Goal: Task Accomplishment & Management: Use online tool/utility

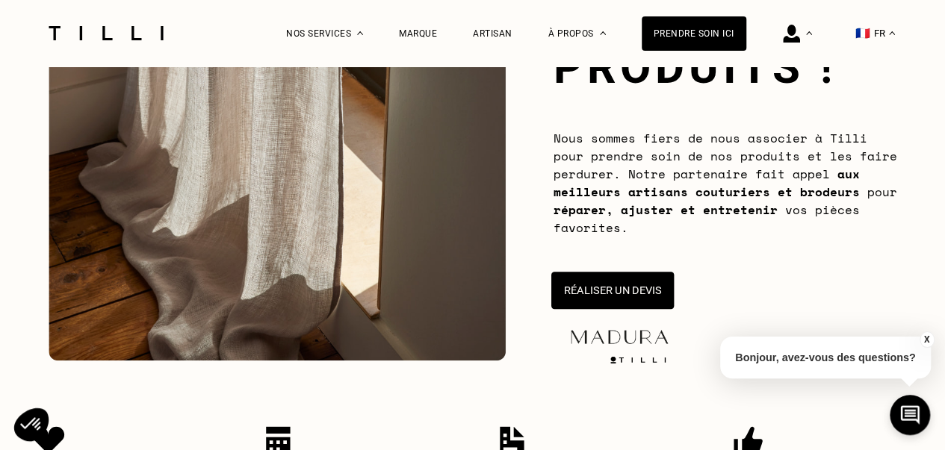
click at [624, 290] on button "Réaliser un devis" at bounding box center [611, 290] width 122 height 37
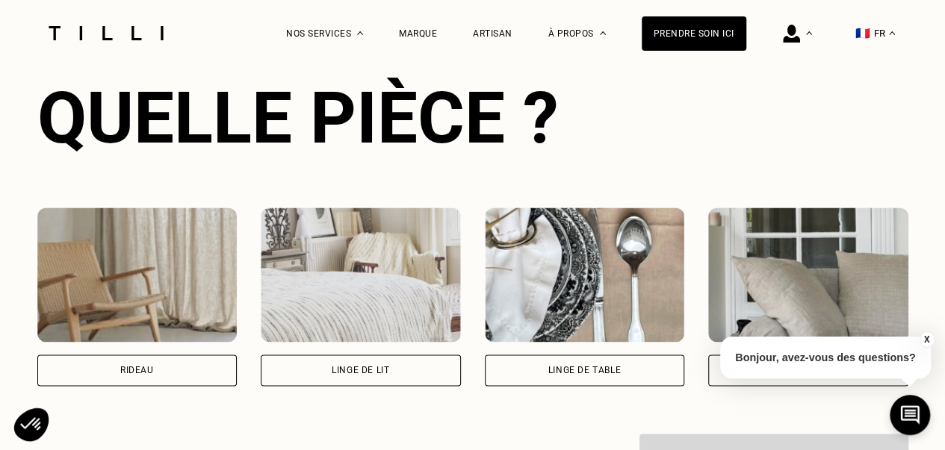
scroll to position [1038, 0]
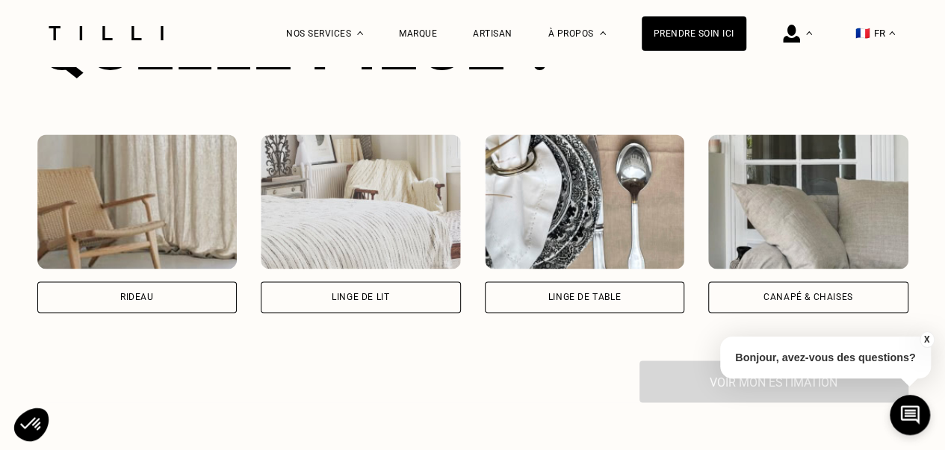
click at [200, 301] on div "Rideau" at bounding box center [137, 297] width 200 height 31
select select "FR"
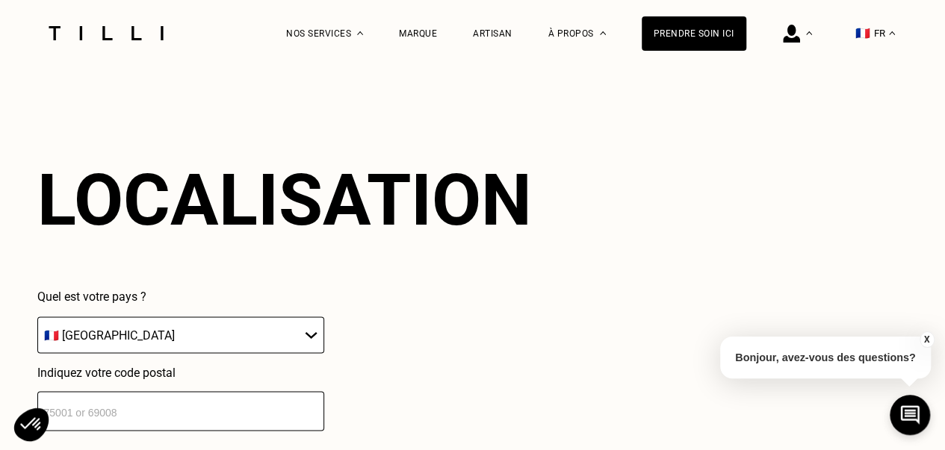
scroll to position [1311, 0]
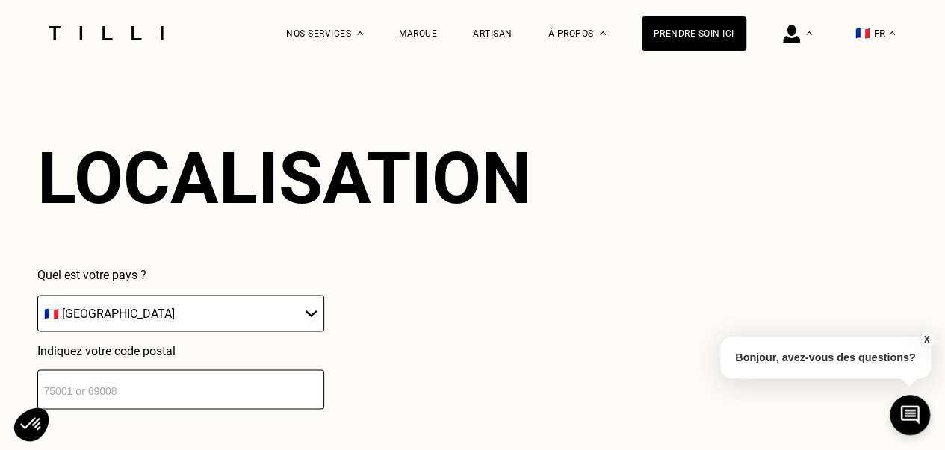
drag, startPoint x: 145, startPoint y: 392, endPoint x: 146, endPoint y: 237, distance: 154.6
click at [145, 392] on input "number" at bounding box center [180, 390] width 287 height 40
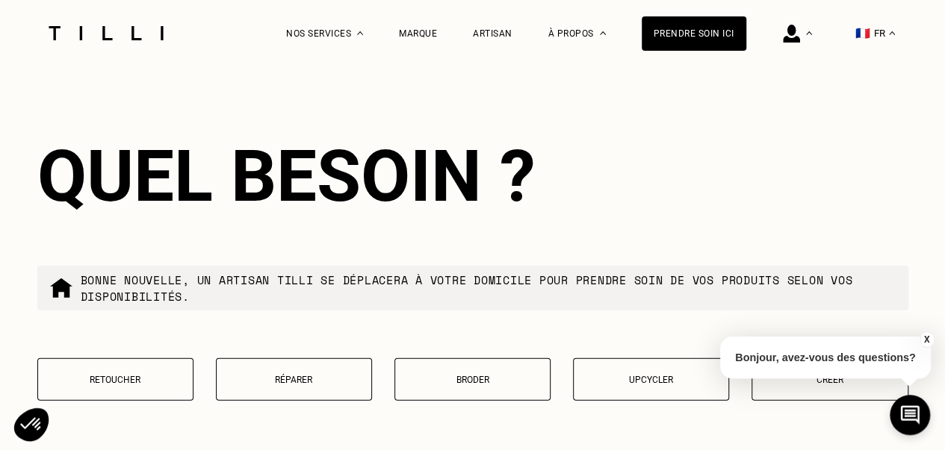
scroll to position [1682, 0]
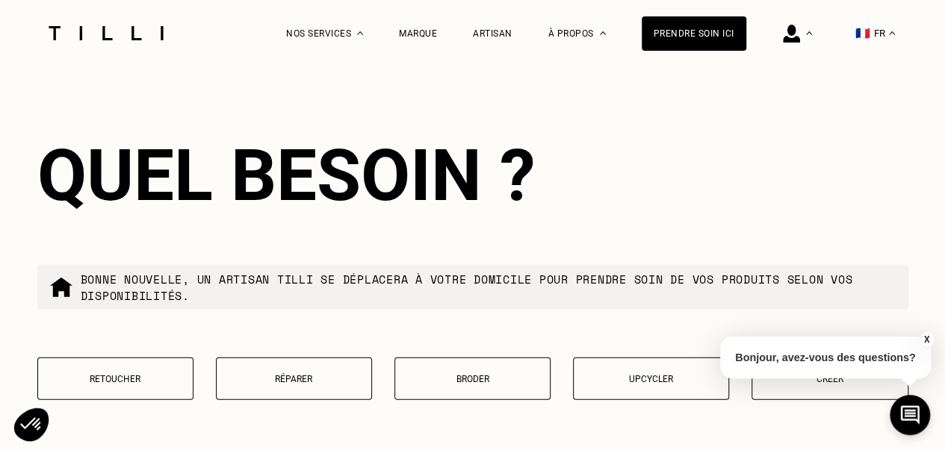
type input "75016"
click at [113, 385] on p "Retoucher" at bounding box center [116, 379] width 140 height 10
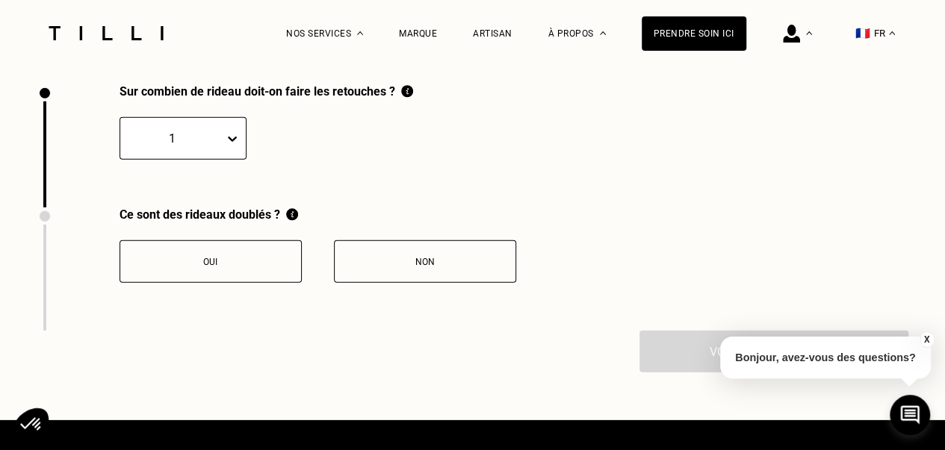
scroll to position [2065, 0]
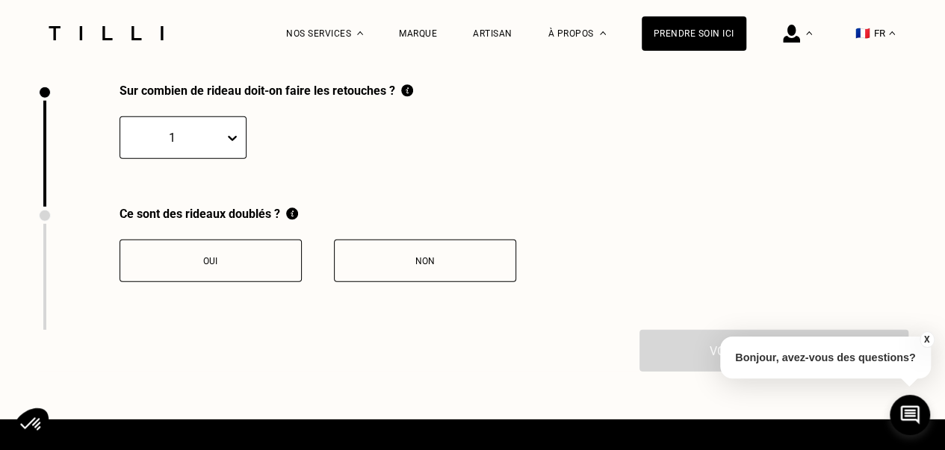
click at [217, 149] on div "1" at bounding box center [172, 137] width 104 height 23
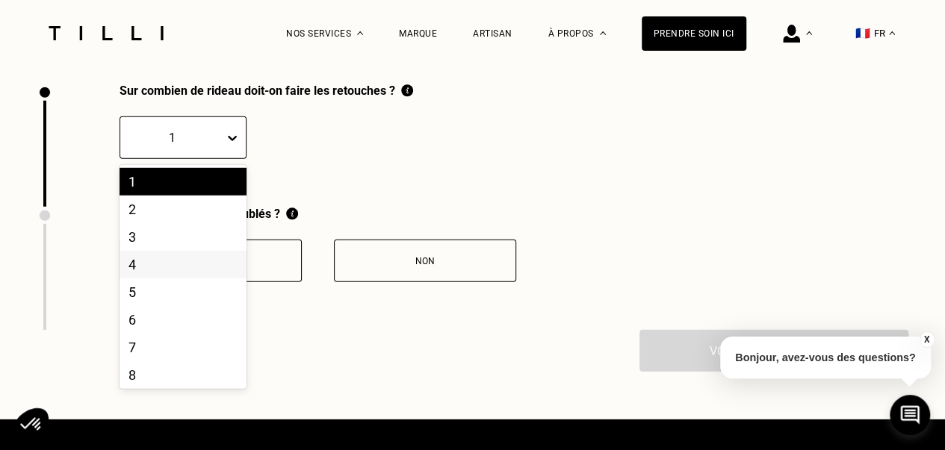
click at [200, 273] on div "4" at bounding box center [182, 265] width 127 height 28
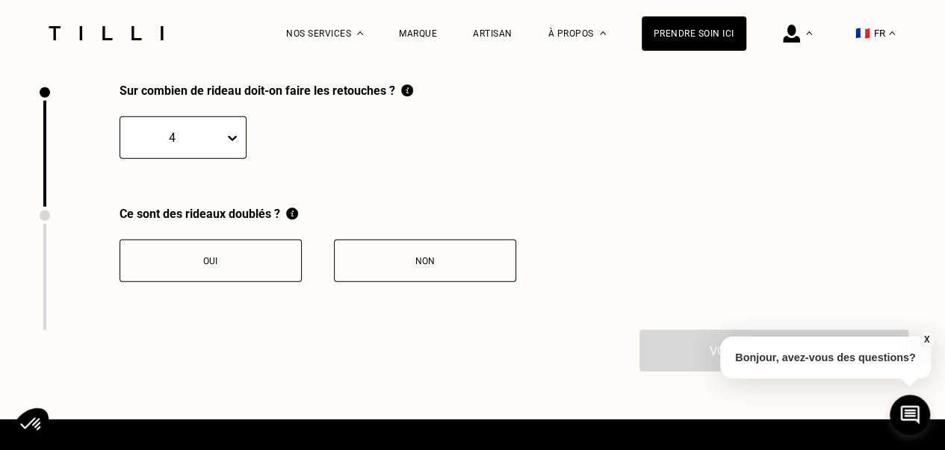
click at [391, 267] on div "Non" at bounding box center [425, 261] width 166 height 10
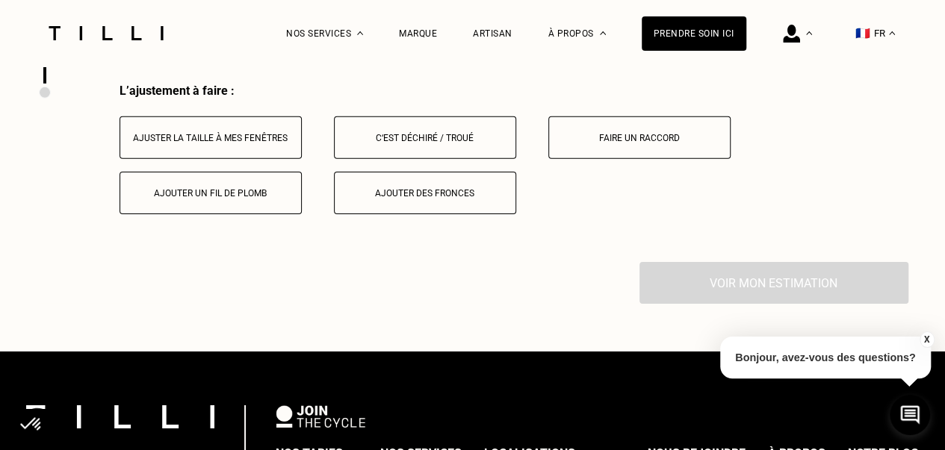
scroll to position [2312, 0]
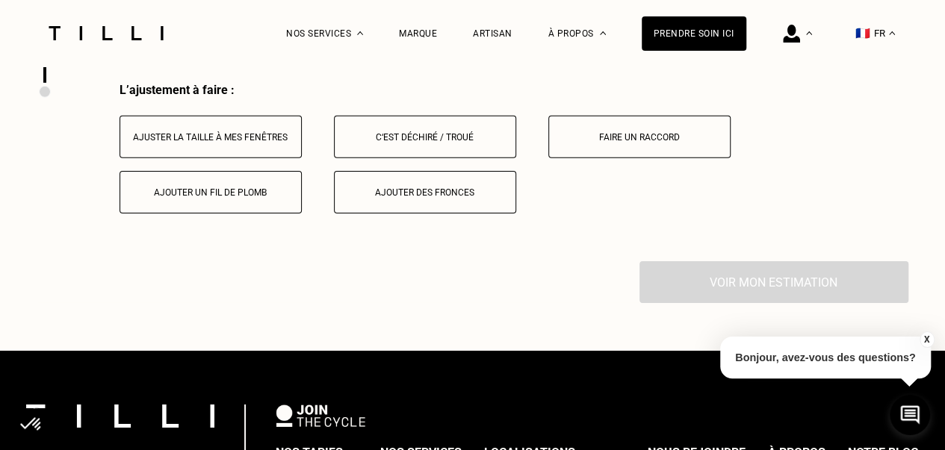
click at [194, 143] on div "Ajuster la taille à mes fenêtres" at bounding box center [211, 137] width 166 height 10
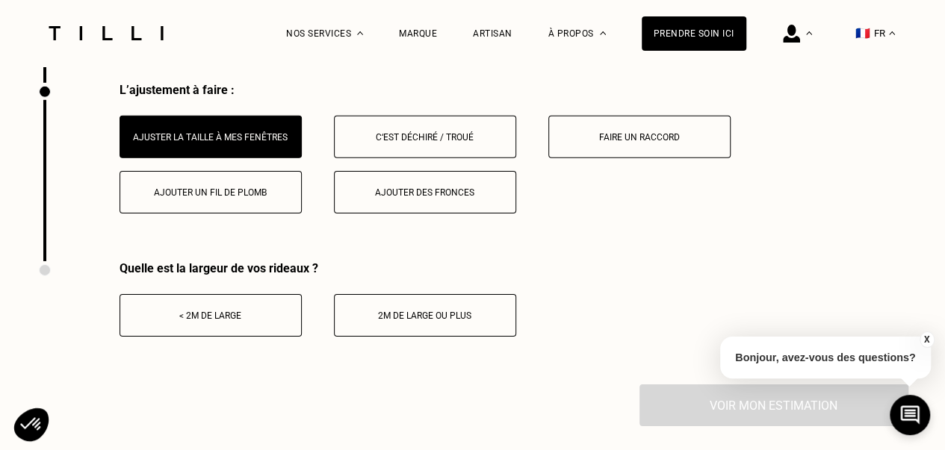
click at [194, 320] on div "< 2m de large" at bounding box center [211, 316] width 166 height 10
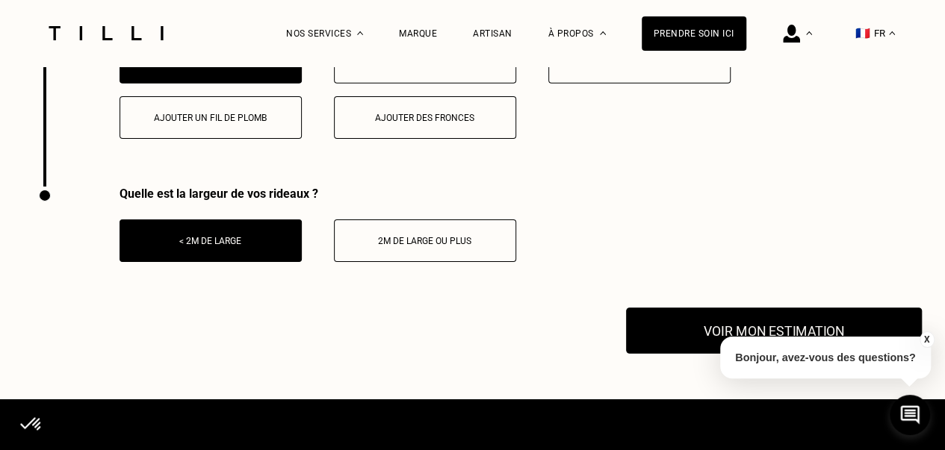
scroll to position [2462, 0]
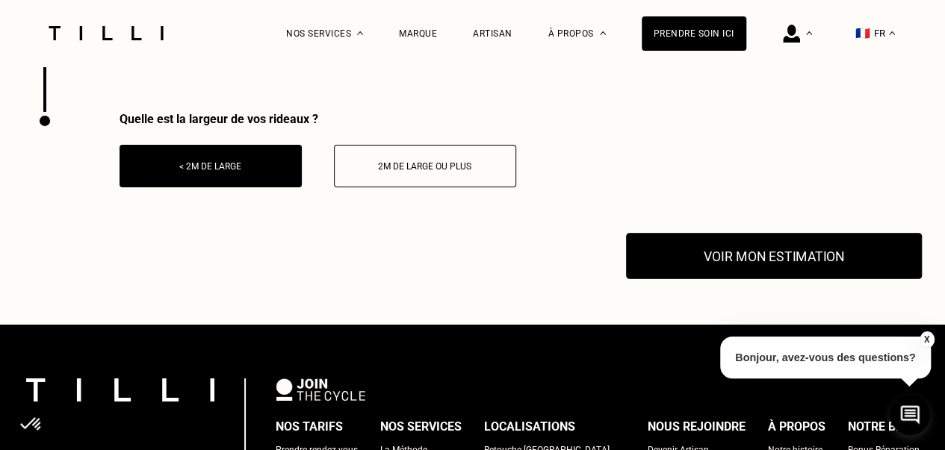
click at [766, 271] on button "Voir mon estimation" at bounding box center [774, 256] width 296 height 46
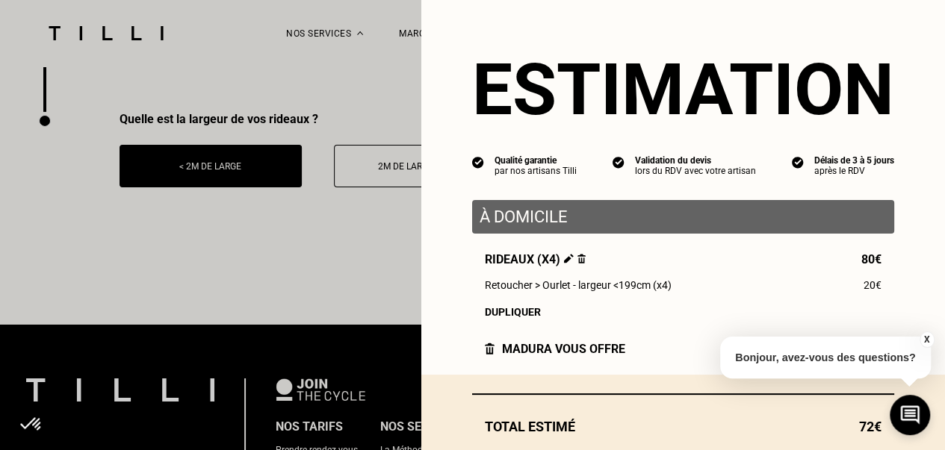
click at [928, 338] on button "X" at bounding box center [926, 340] width 15 height 16
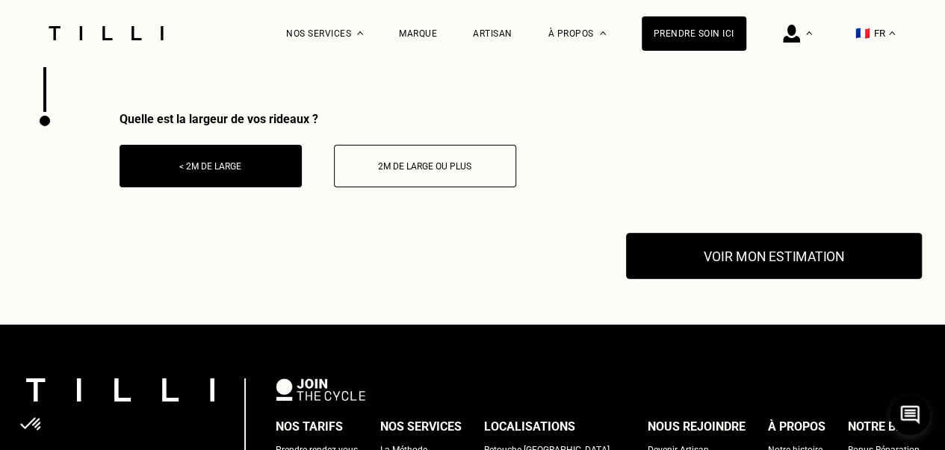
click at [777, 260] on button "Voir mon estimation" at bounding box center [774, 256] width 296 height 46
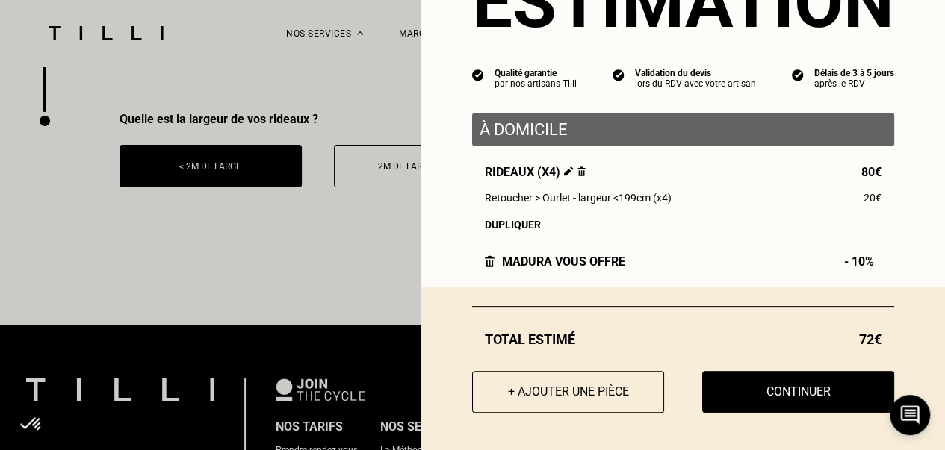
scroll to position [93, 0]
